Goal: Communication & Community: Answer question/provide support

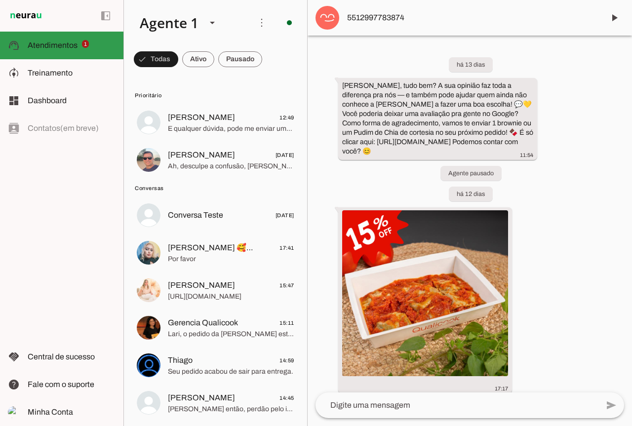
click at [102, 48] on slot at bounding box center [72, 45] width 88 height 12
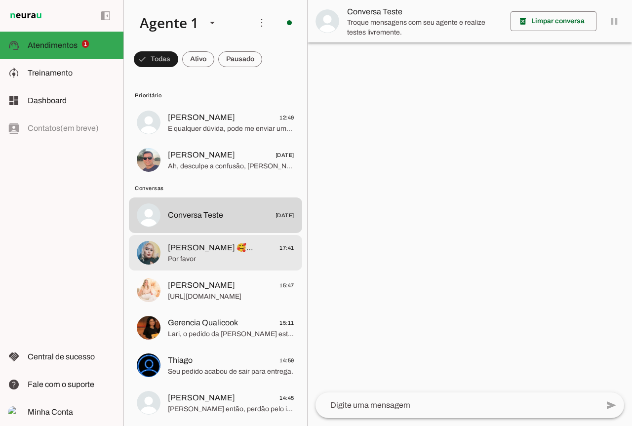
click at [243, 268] on md-item "[PERSON_NAME] 🥰🥰🥰🥰🥰 17:41 Por favor" at bounding box center [215, 253] width 173 height 36
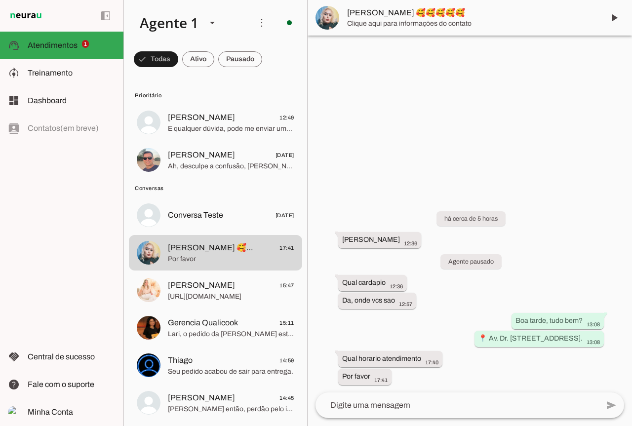
click at [396, 402] on textarea at bounding box center [456, 405] width 283 height 12
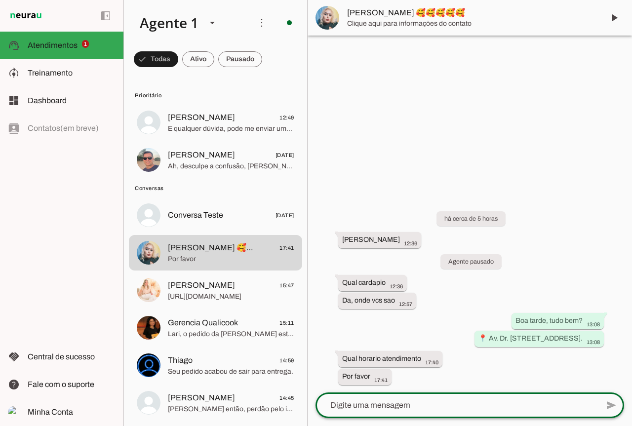
click at [396, 405] on textarea at bounding box center [456, 405] width 283 height 12
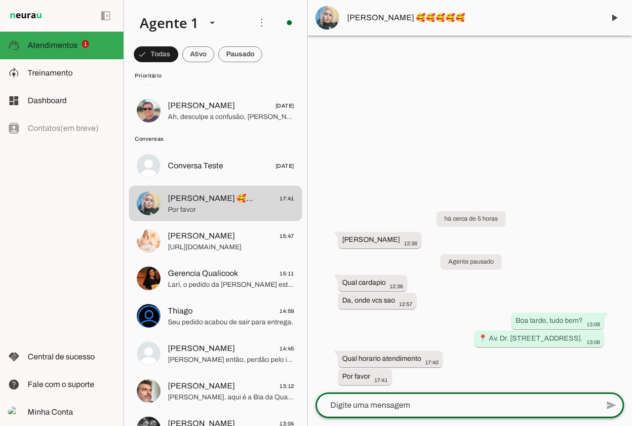
scroll to position [197, 0]
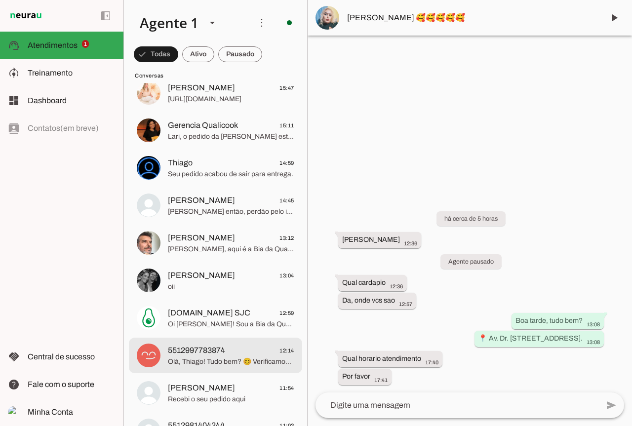
click at [206, 363] on span "Olá, Thiago! Tudo bem? 😊 Verificamos que o pagamento via PIX referente ao pedid…" at bounding box center [231, 362] width 126 height 10
